Goal: Information Seeking & Learning: Understand process/instructions

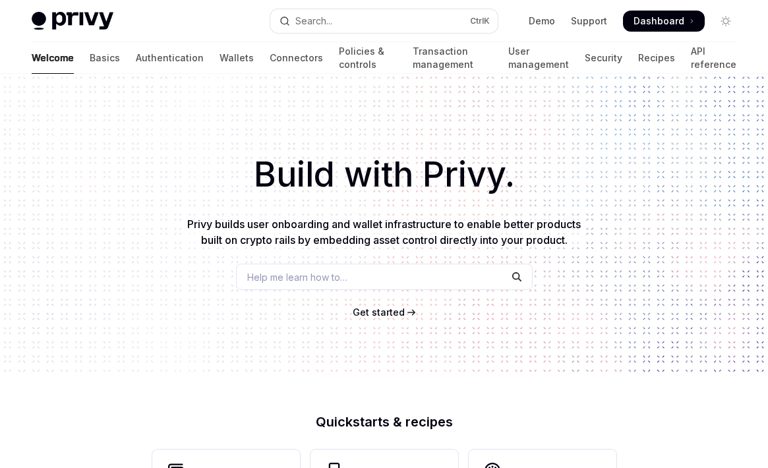
click at [378, 312] on span "Get started" at bounding box center [379, 312] width 52 height 11
